Goal: Find specific page/section: Find specific page/section

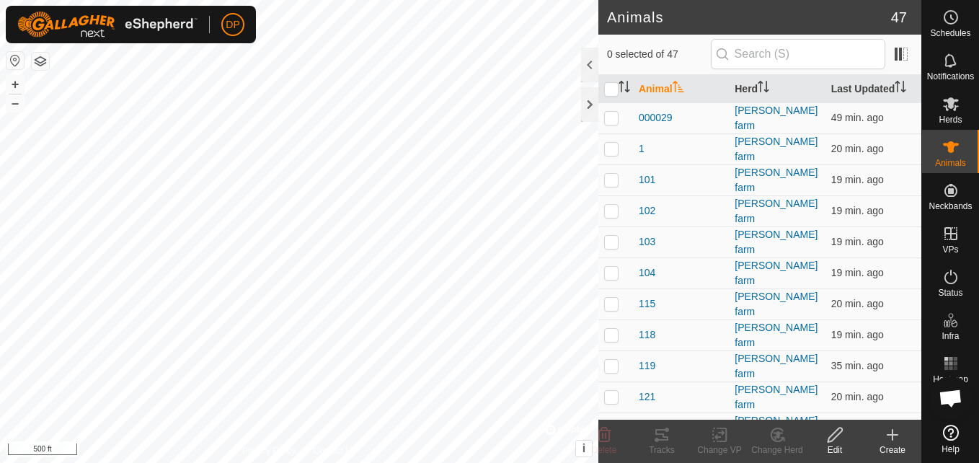
scroll to position [1499, 0]
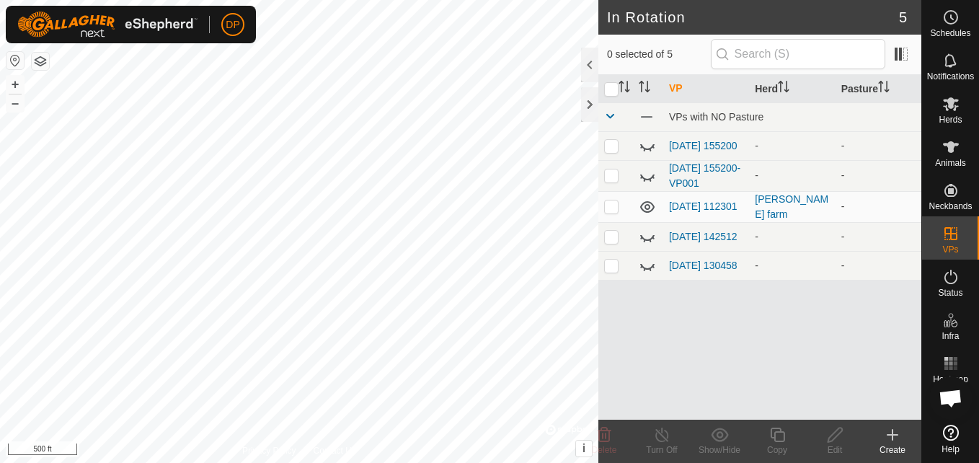
checkbox input "false"
click at [964, 145] on div "Animals" at bounding box center [950, 151] width 57 height 43
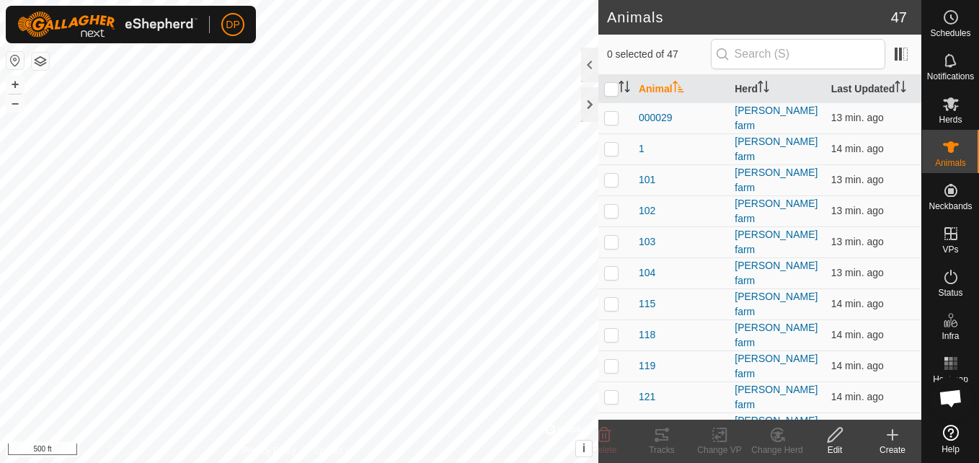
scroll to position [1499, 0]
